Goal: Entertainment & Leisure: Browse casually

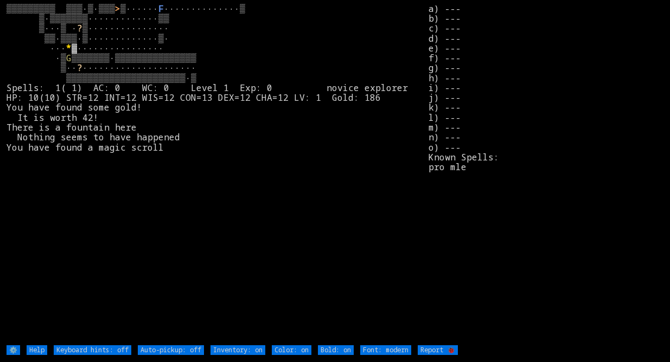
type off "Auto-pickup: on"
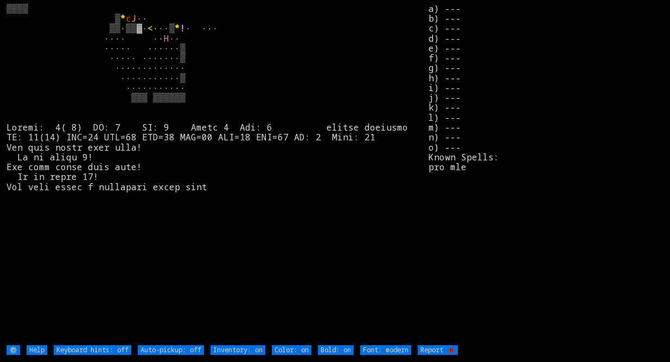
type off "Auto-pickup: on"
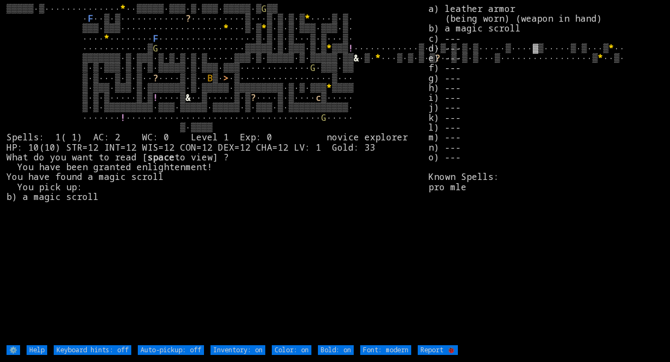
type off "Auto-pickup: on"
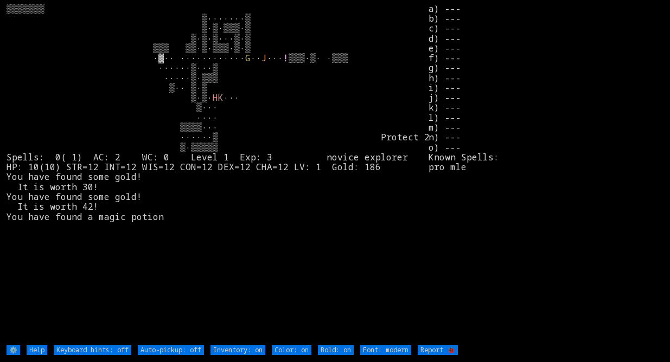
type off "Auto-pickup: on"
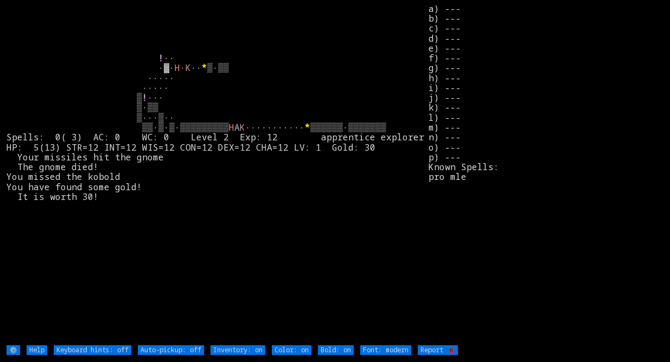
type off "Auto-pickup: on"
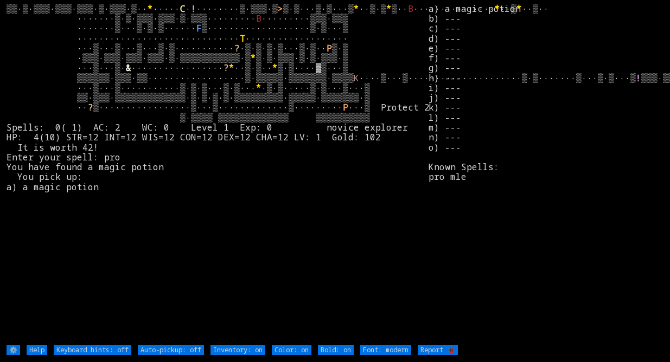
type off "Auto-pickup: on"
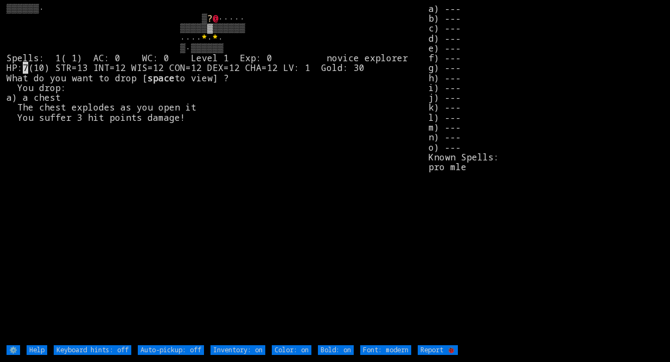
type off "Auto-pickup: on"
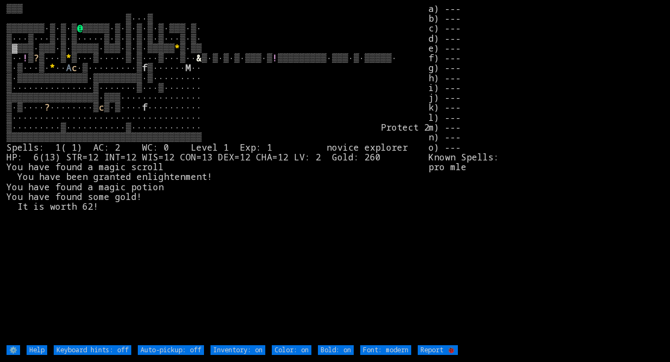
type off "Auto-pickup: on"
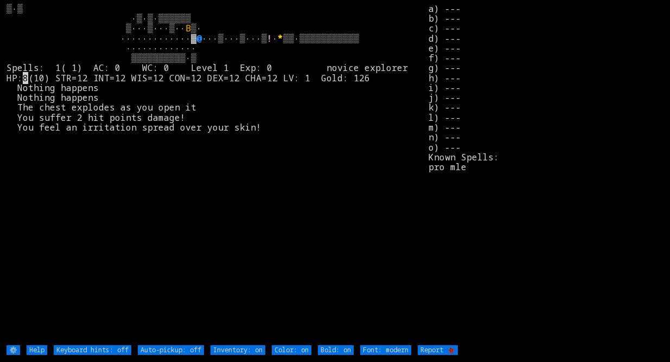
type off "Auto-pickup: on"
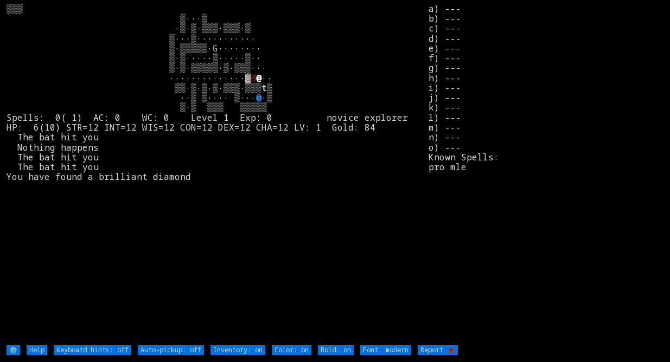
type off "Auto-pickup: on"
